Goal: Find contact information: Find specific fact

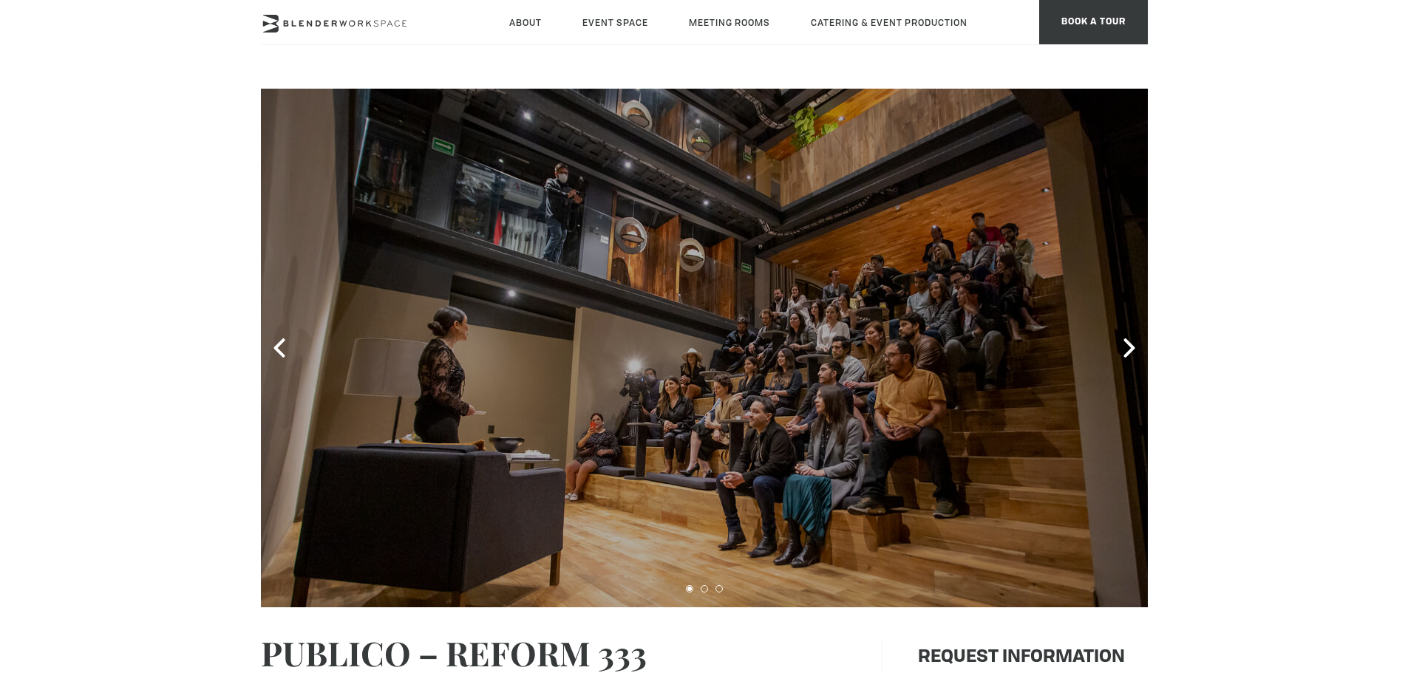
type div "[DATE]"
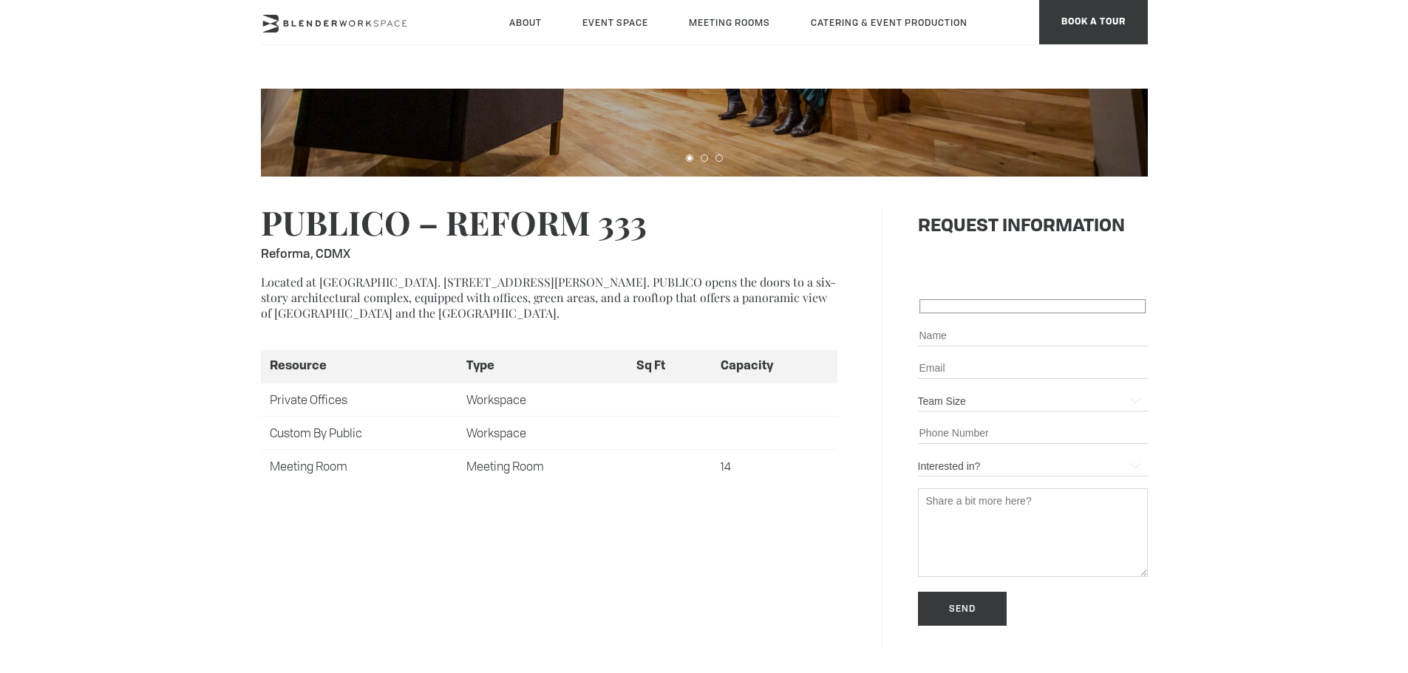
scroll to position [443, 0]
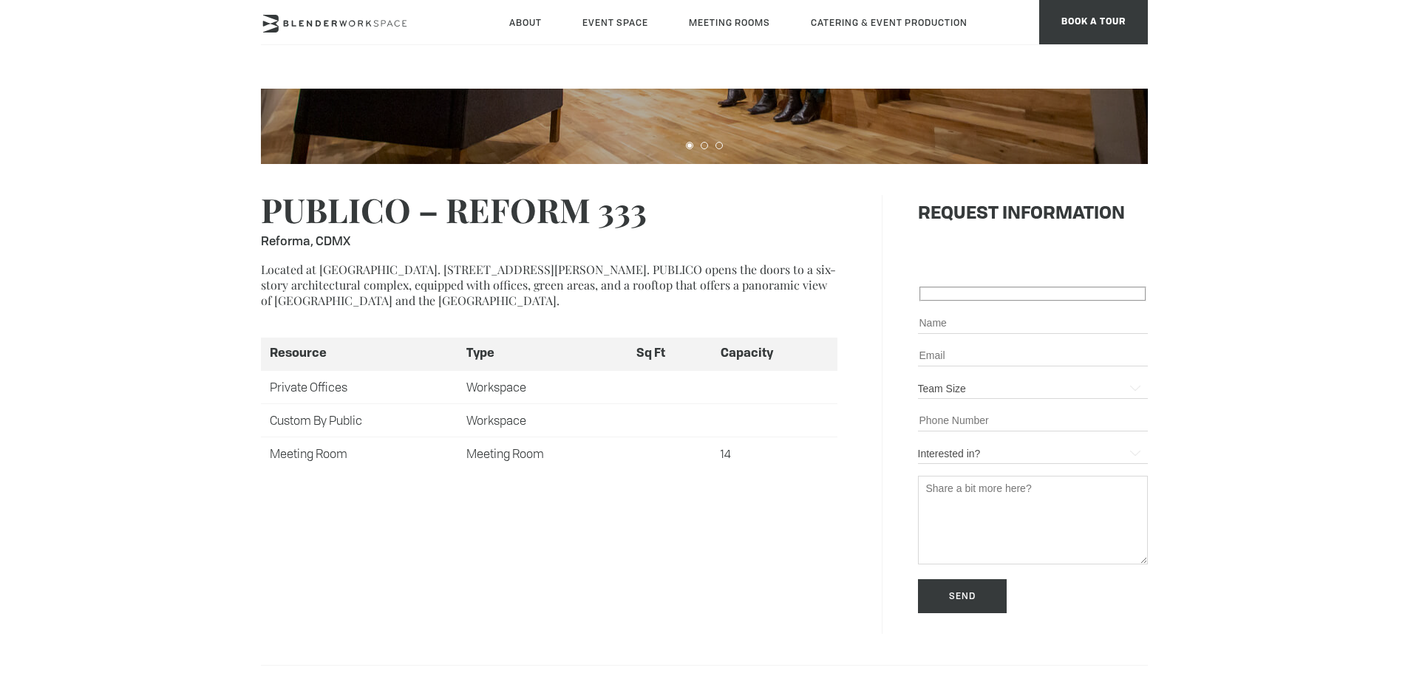
drag, startPoint x: 319, startPoint y: 271, endPoint x: 532, endPoint y: 293, distance: 214.7
click at [453, 267] on p "Located at [GEOGRAPHIC_DATA]. [STREET_ADDRESS][PERSON_NAME]. PUBLICO opens the …" at bounding box center [549, 285] width 577 height 47
click at [342, 271] on p "Located at [GEOGRAPHIC_DATA]. [STREET_ADDRESS][PERSON_NAME]. PUBLICO opens the …" at bounding box center [549, 285] width 577 height 47
click at [525, 265] on p "Located at [GEOGRAPHIC_DATA]. [STREET_ADDRESS][PERSON_NAME]. PUBLICO opens the …" at bounding box center [549, 285] width 577 height 47
click at [455, 290] on p "Located at [GEOGRAPHIC_DATA]. [STREET_ADDRESS][PERSON_NAME]. PUBLICO opens the …" at bounding box center [549, 285] width 577 height 47
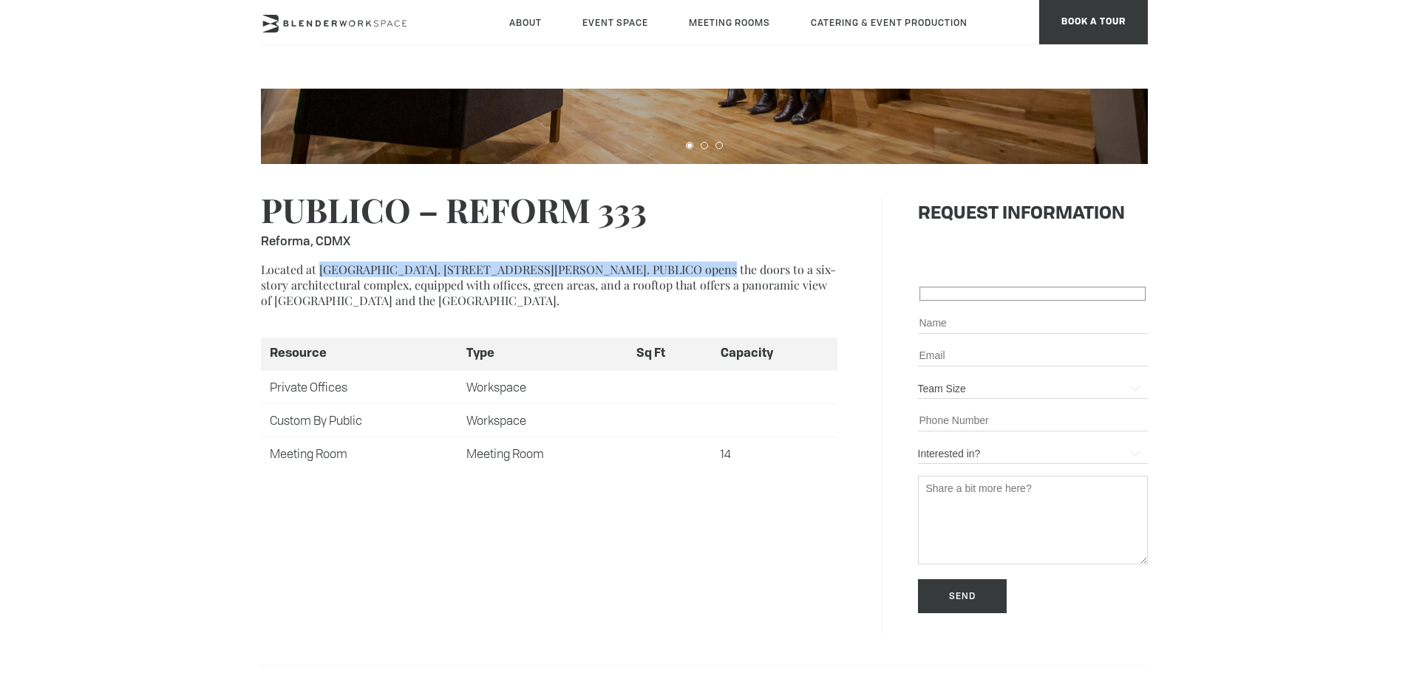
drag, startPoint x: 318, startPoint y: 273, endPoint x: 673, endPoint y: 272, distance: 354.8
click at [673, 272] on p "Located at [GEOGRAPHIC_DATA]. [STREET_ADDRESS][PERSON_NAME]. PUBLICO opens the …" at bounding box center [549, 285] width 577 height 47
copy p "Av. [STREET_ADDRESS][PERSON_NAME]"
